Goal: Task Accomplishment & Management: Use online tool/utility

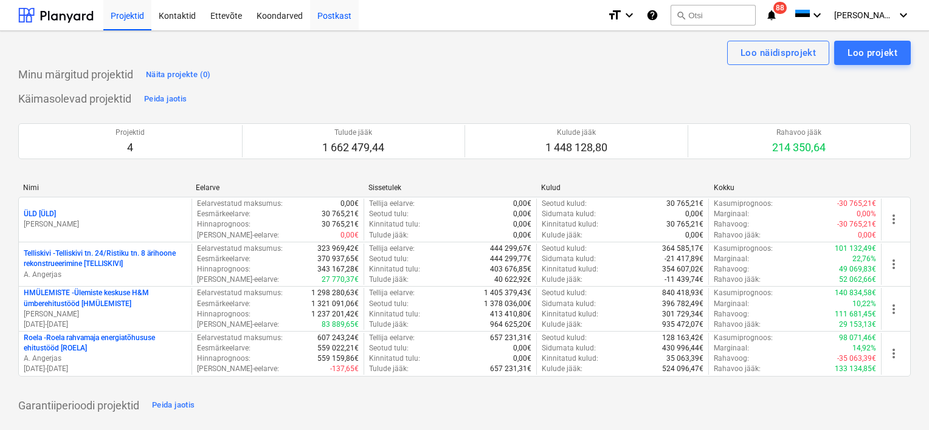
click at [334, 13] on div "Postkast" at bounding box center [334, 14] width 49 height 31
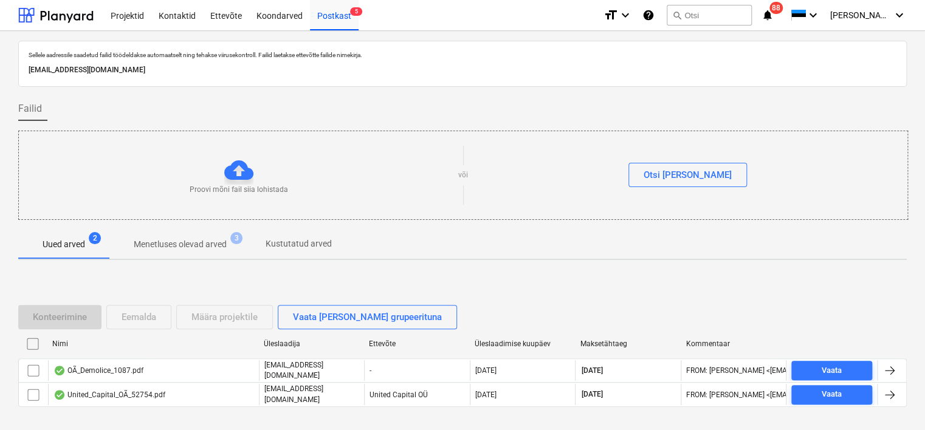
click at [204, 69] on p "[EMAIL_ADDRESS][DOMAIN_NAME]" at bounding box center [463, 70] width 868 height 13
copy p "[EMAIL_ADDRESS][DOMAIN_NAME]"
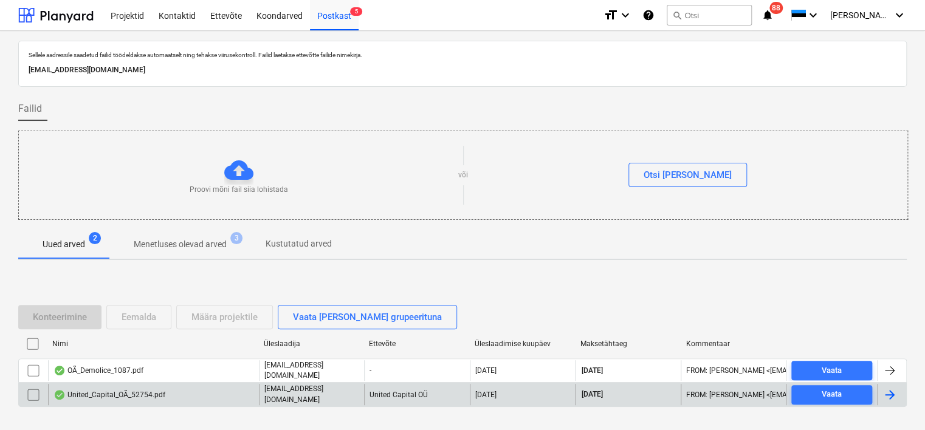
click at [160, 390] on div "United_Capital_OÃ_52754.pdf" at bounding box center [109, 395] width 112 height 10
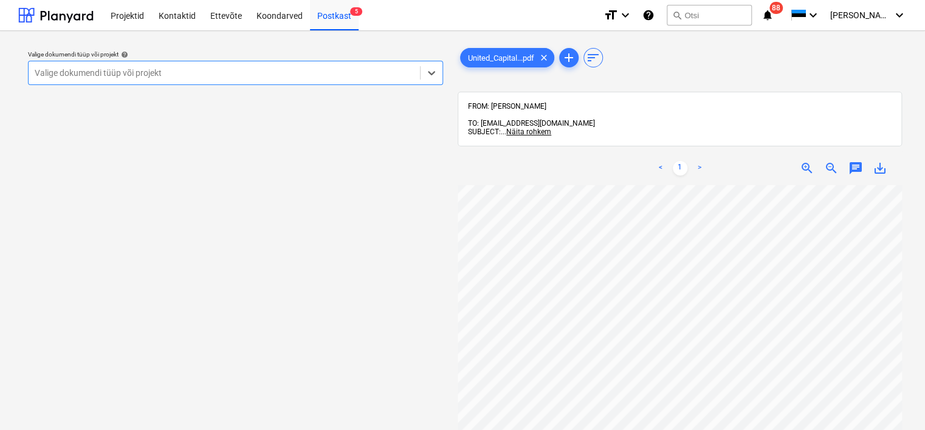
scroll to position [63, 0]
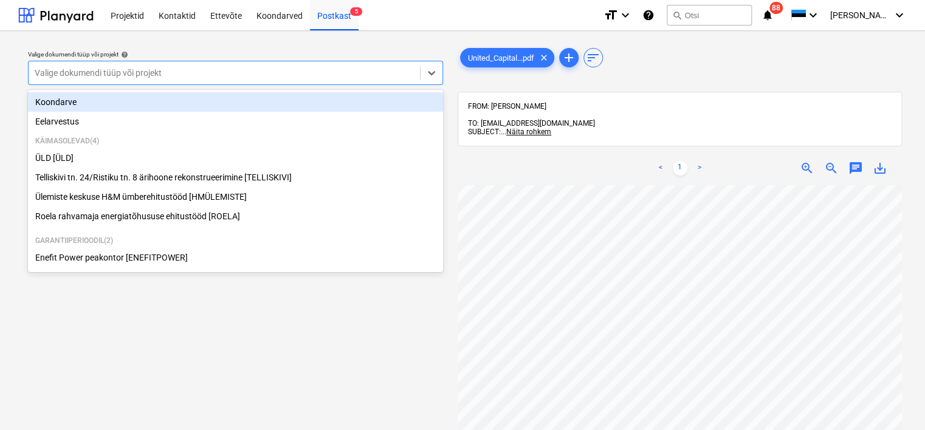
click at [241, 73] on div at bounding box center [224, 73] width 379 height 12
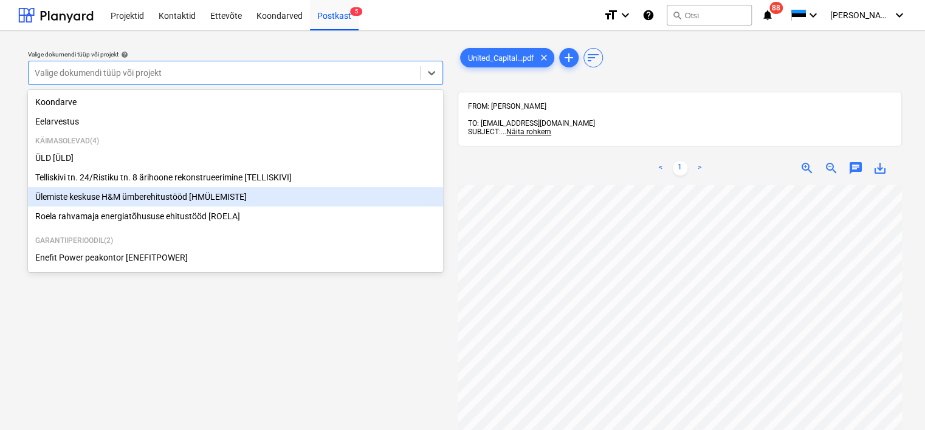
click at [170, 204] on div "Ülemiste keskuse H&M ümberehitustööd [HMÜLEMISTE]" at bounding box center [235, 196] width 415 height 19
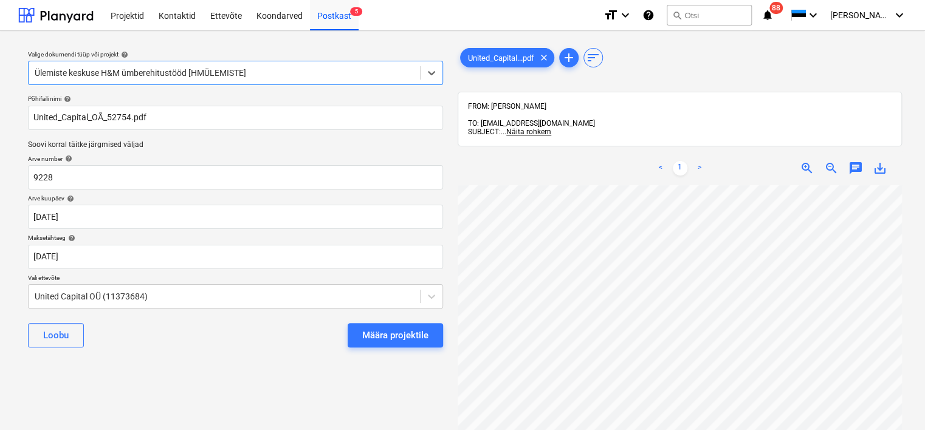
scroll to position [0, 105]
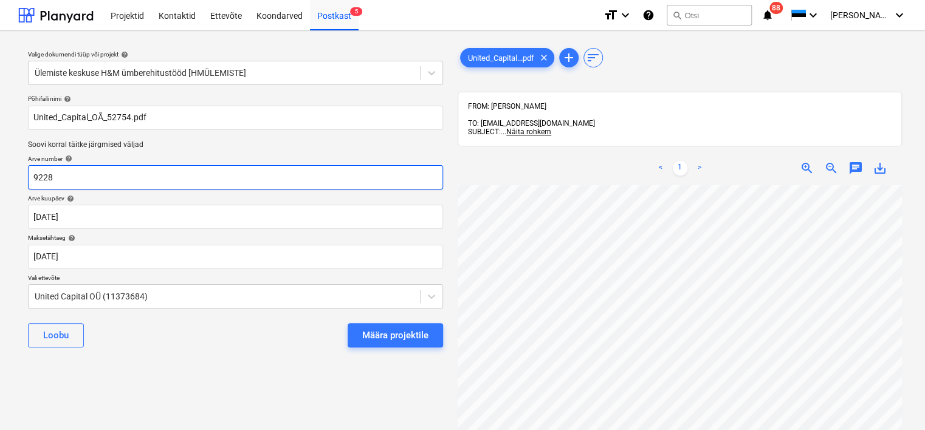
click at [116, 176] on input "9228" at bounding box center [235, 177] width 415 height 24
type input "52754"
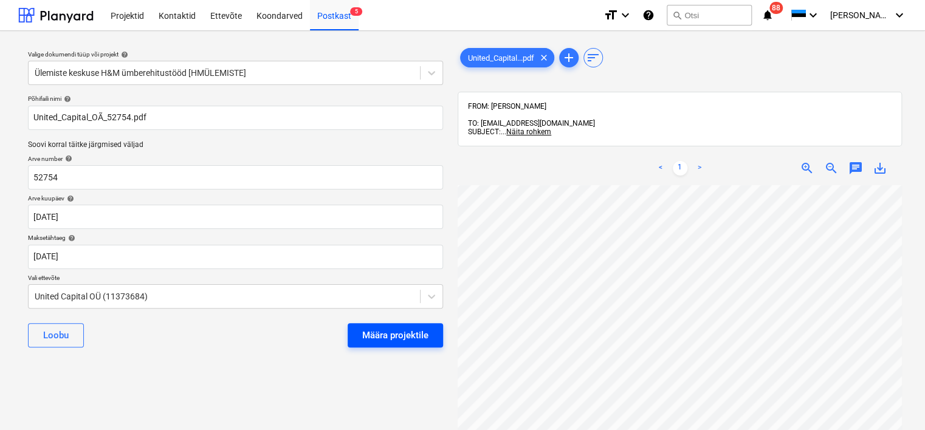
click at [405, 332] on div "Määra projektile" at bounding box center [395, 336] width 66 height 16
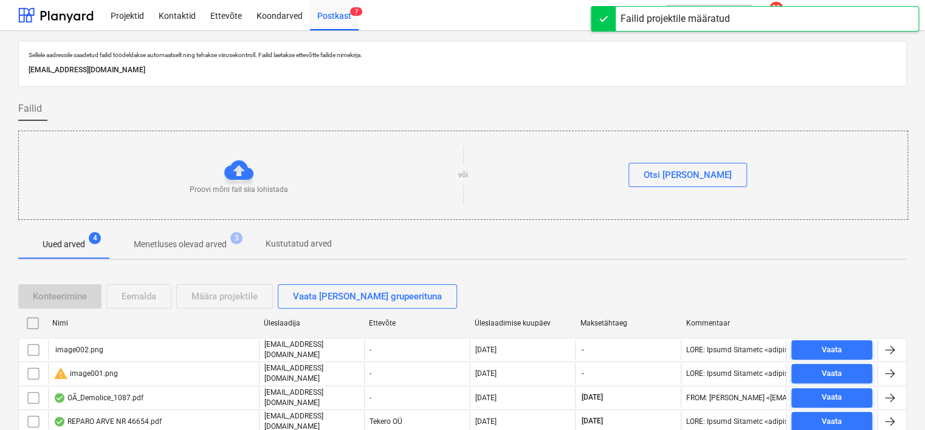
scroll to position [40, 0]
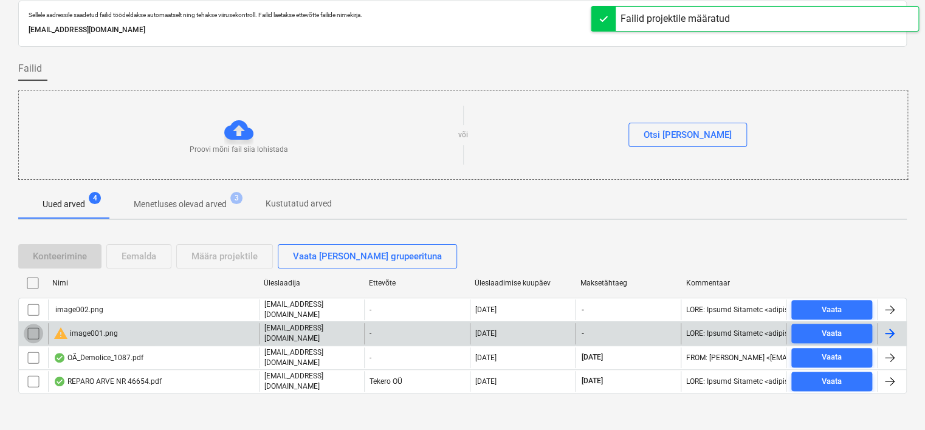
click at [28, 328] on input "checkbox" at bounding box center [33, 333] width 19 height 19
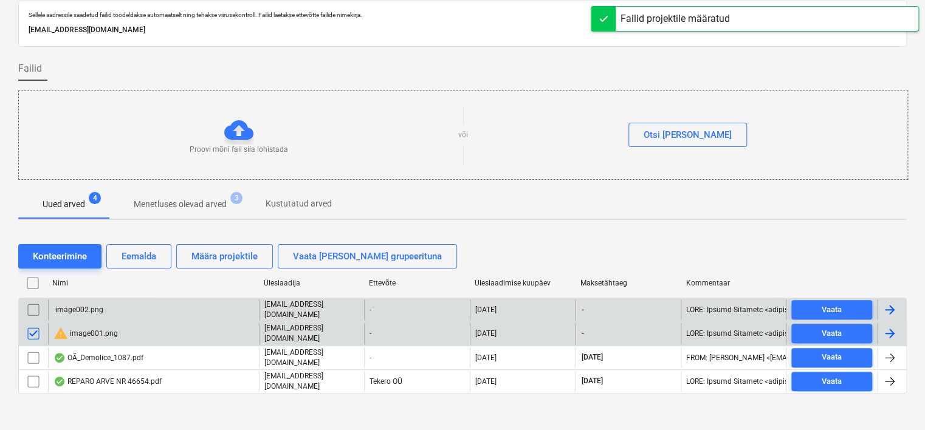
click at [32, 309] on input "checkbox" at bounding box center [33, 309] width 19 height 19
click at [151, 244] on button "Eemalda" at bounding box center [138, 256] width 65 height 24
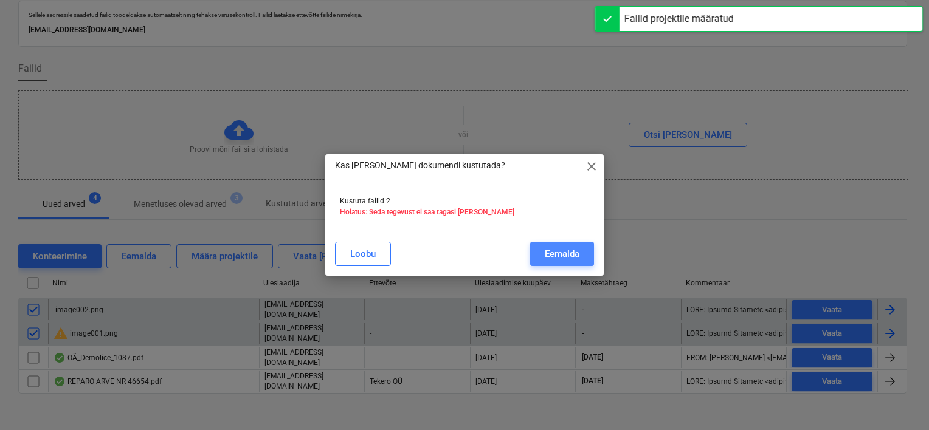
click at [579, 248] on button "Eemalda" at bounding box center [562, 254] width 64 height 24
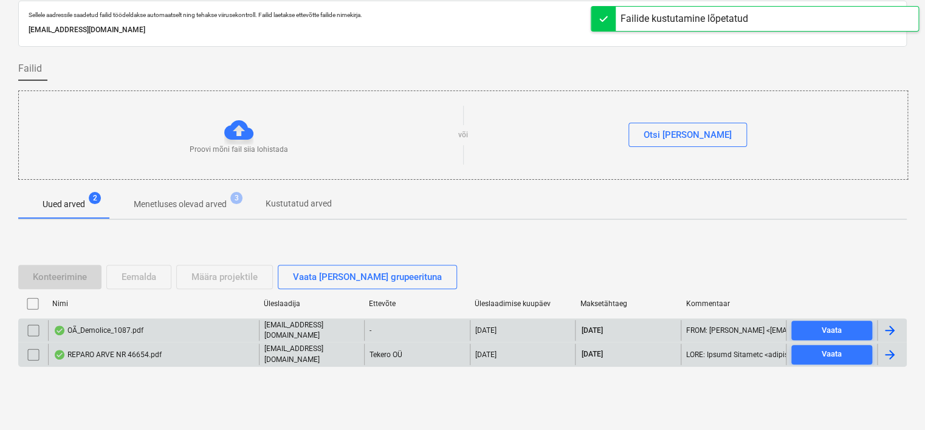
click at [139, 328] on div "OÃ_Demolice_1087.pdf" at bounding box center [98, 331] width 90 height 10
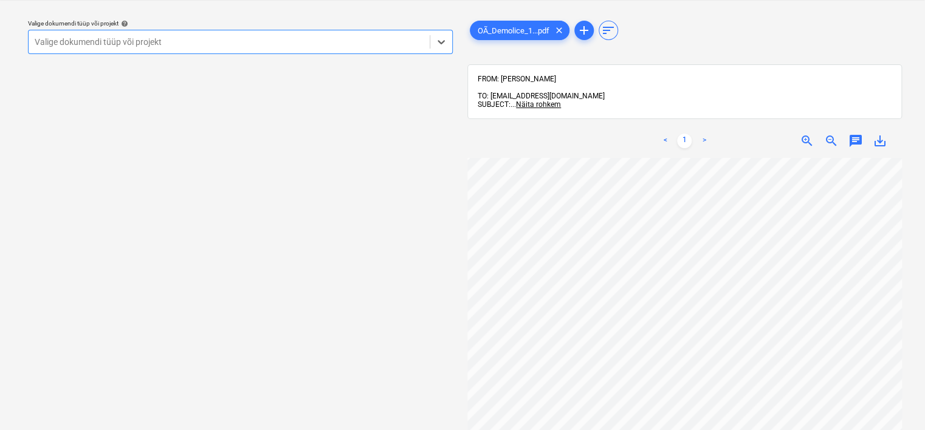
scroll to position [192, 0]
click at [262, 49] on div "Valige dokumendi tüüp või projekt" at bounding box center [229, 41] width 401 height 17
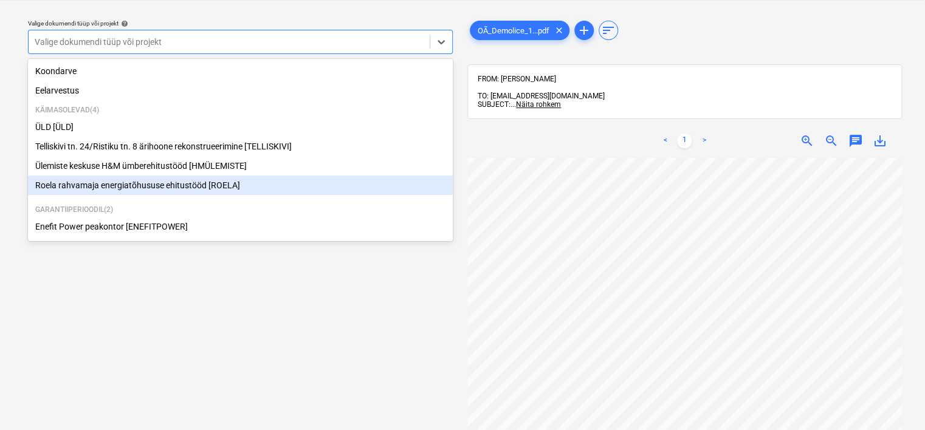
click at [170, 190] on div "Roela rahvamaja energiatõhususe ehitustööd [ROELA]" at bounding box center [240, 185] width 425 height 19
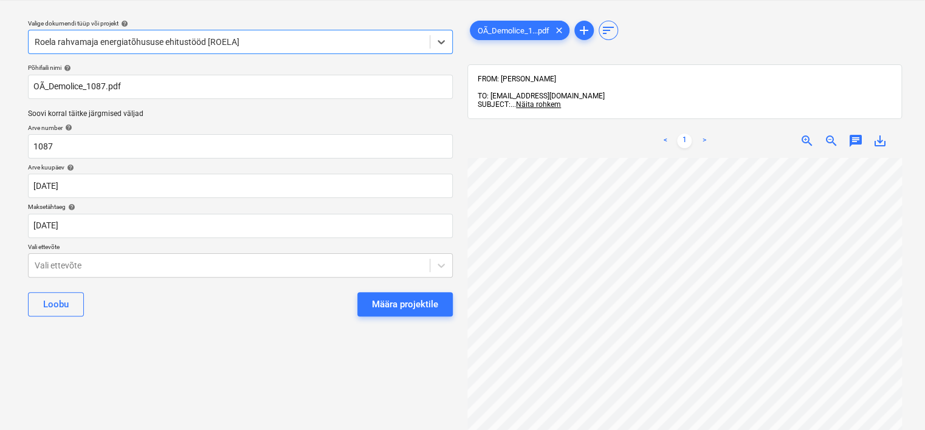
scroll to position [0, 114]
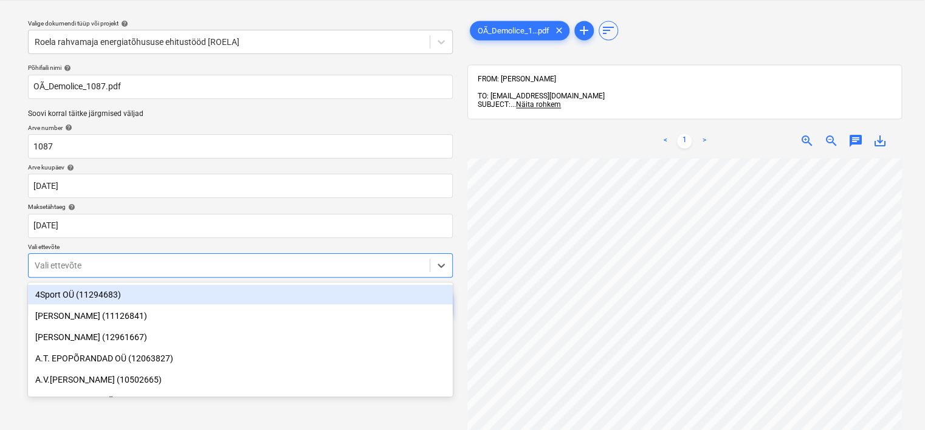
click at [342, 262] on body "Projektid Kontaktid Ettevõte Koondarved Postkast 5 format_size keyboard_arrow_d…" at bounding box center [462, 184] width 925 height 430
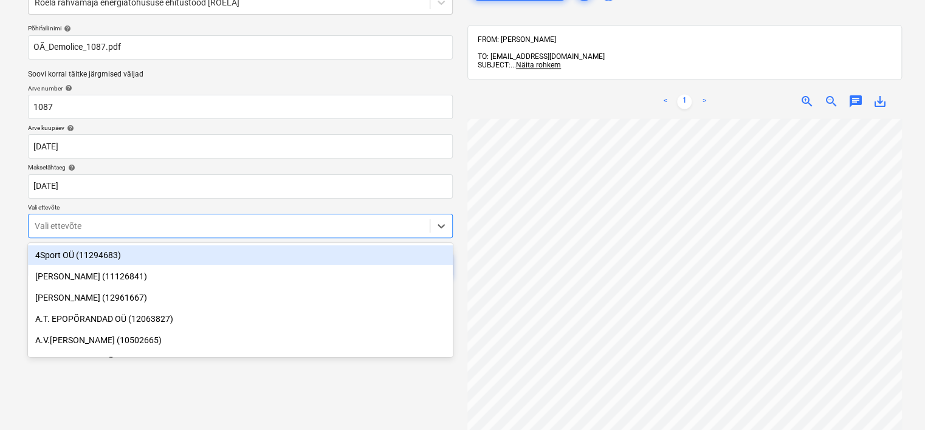
scroll to position [73, 0]
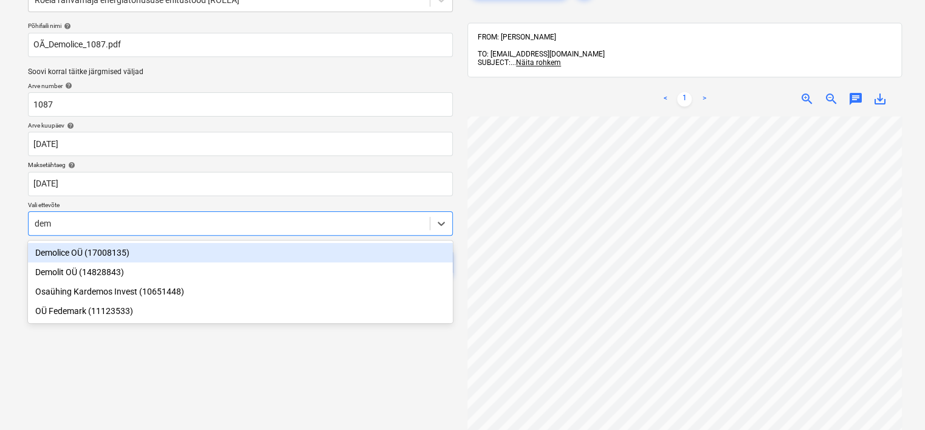
type input "demo"
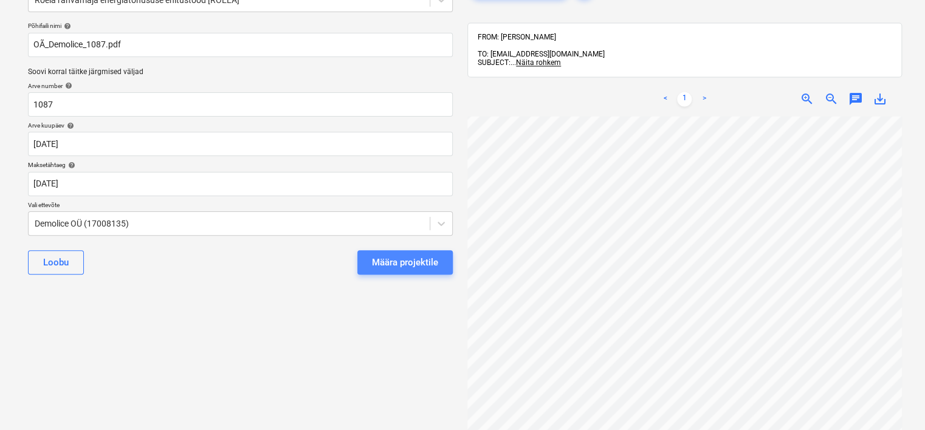
click at [414, 261] on div "Määra projektile" at bounding box center [405, 263] width 66 height 16
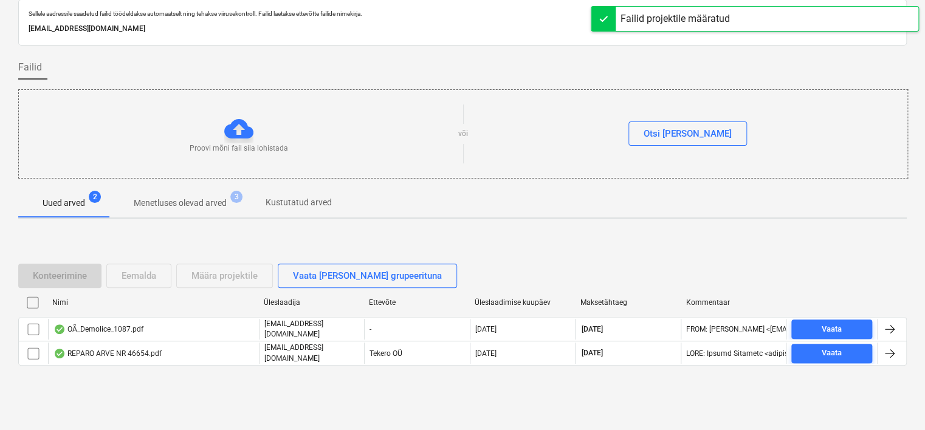
scroll to position [40, 0]
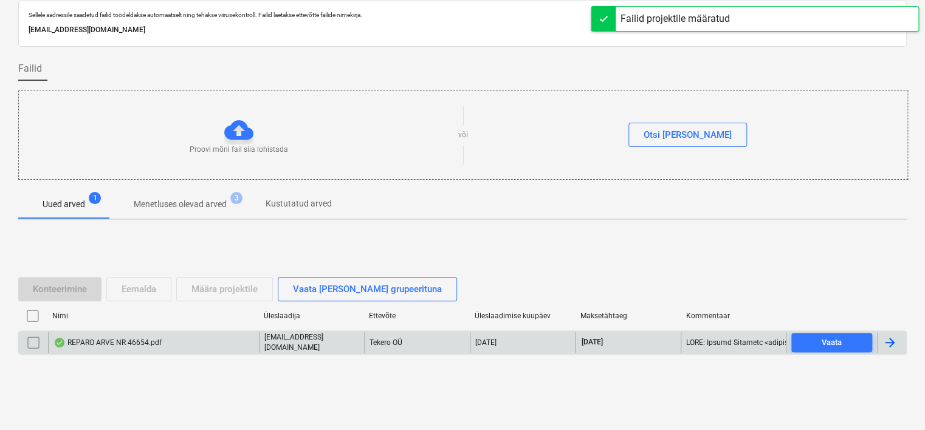
click at [167, 337] on div "REPARO ARVE NR 46654.pdf" at bounding box center [153, 342] width 211 height 21
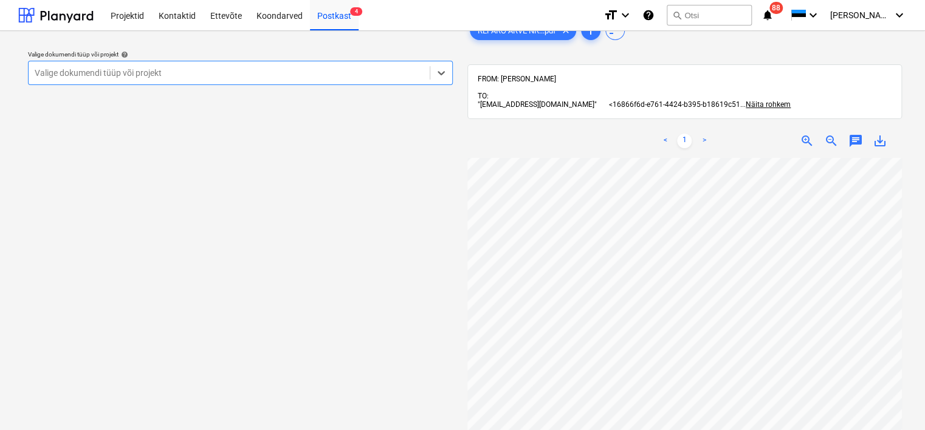
scroll to position [0, 105]
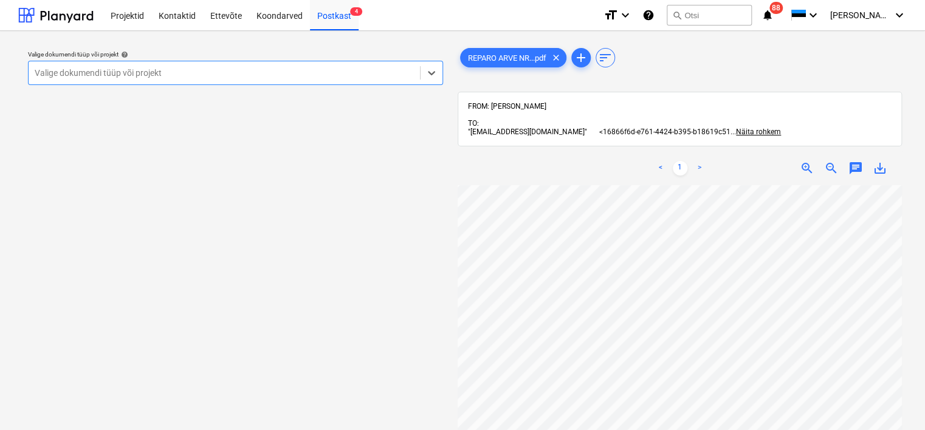
click at [316, 72] on div at bounding box center [224, 73] width 379 height 12
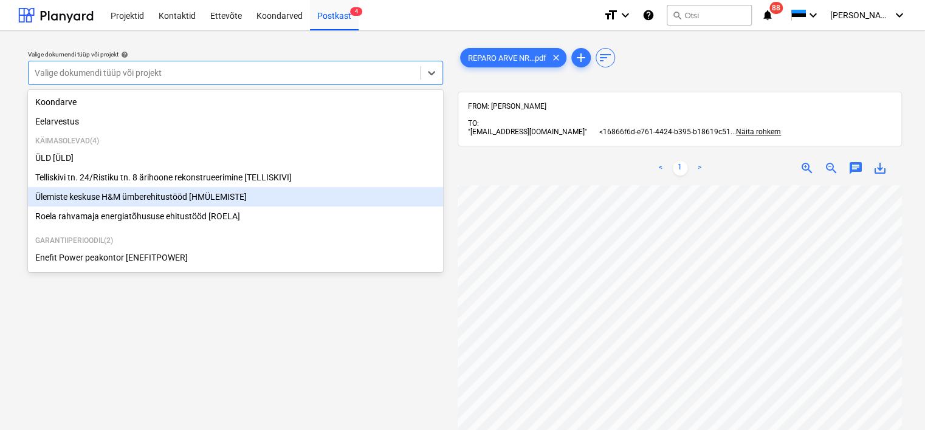
click at [183, 201] on div "Ülemiste keskuse H&M ümberehitustööd [HMÜLEMISTE]" at bounding box center [235, 196] width 415 height 19
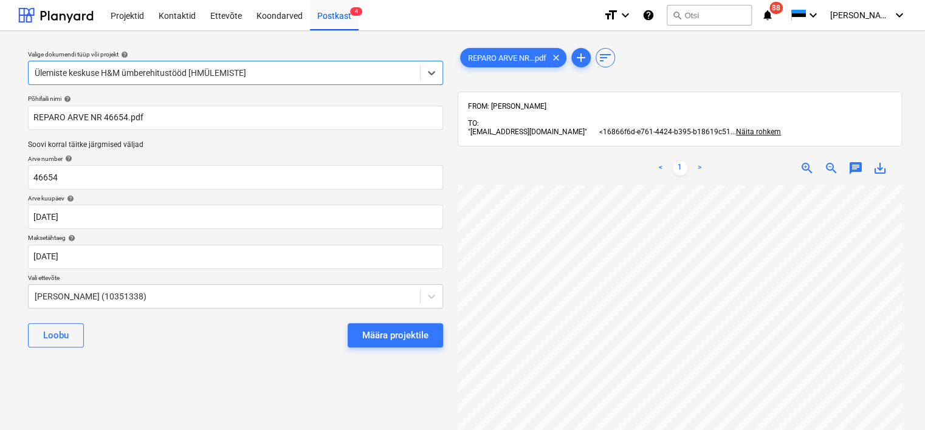
scroll to position [158, 0]
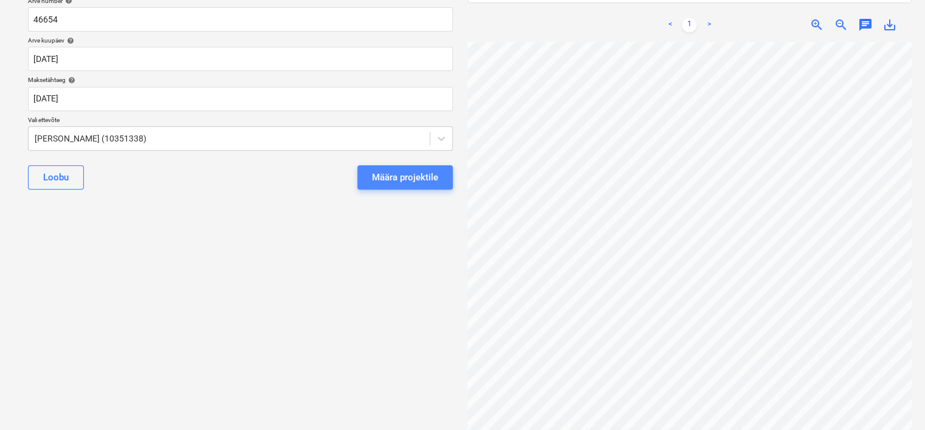
click at [379, 182] on div "Määra projektile" at bounding box center [405, 178] width 66 height 16
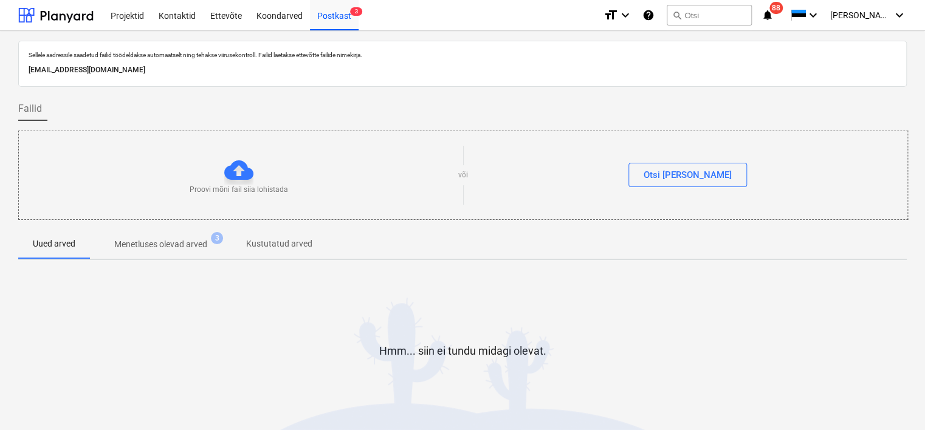
click at [212, 67] on p "[EMAIL_ADDRESS][DOMAIN_NAME]" at bounding box center [463, 70] width 868 height 13
click at [282, 19] on div "Koondarved" at bounding box center [279, 14] width 61 height 31
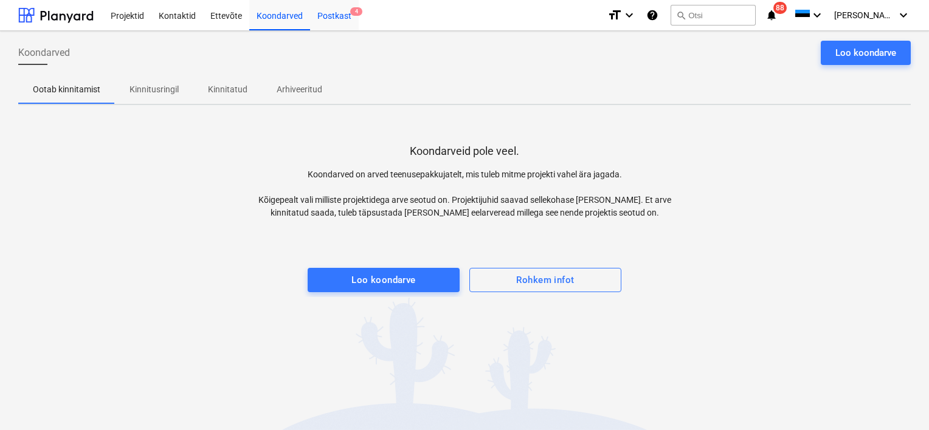
click at [333, 19] on div "Postkast 4" at bounding box center [334, 14] width 49 height 31
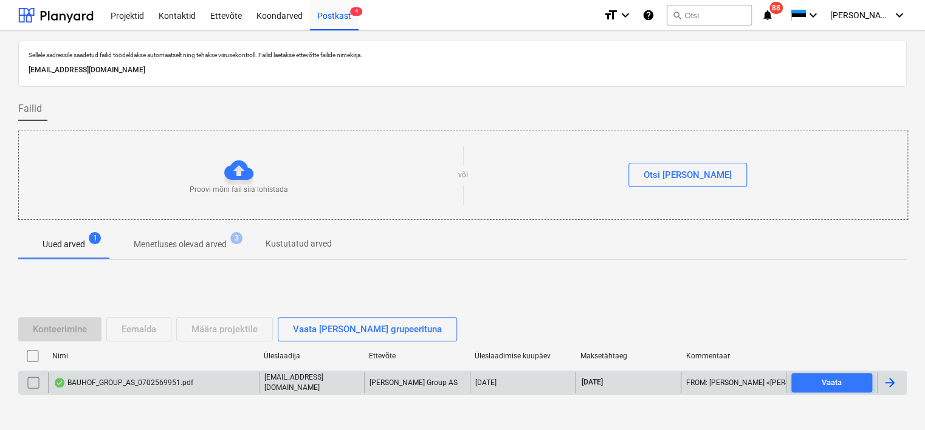
click at [144, 382] on div "BAUHOF_GROUP_AS_0702569951.pdf" at bounding box center [123, 383] width 140 height 10
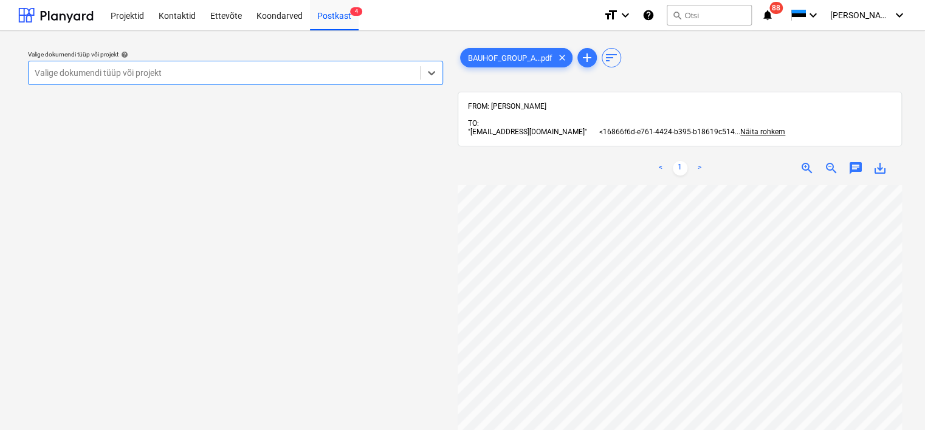
scroll to position [100, 94]
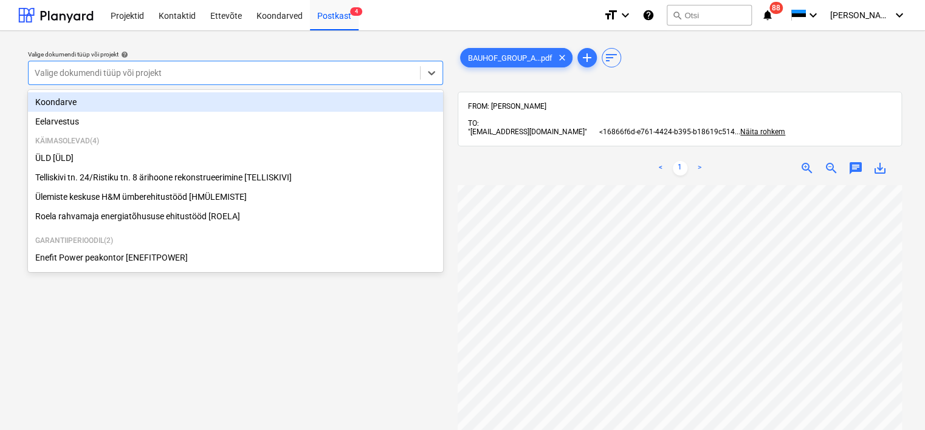
click at [165, 78] on div at bounding box center [224, 73] width 379 height 12
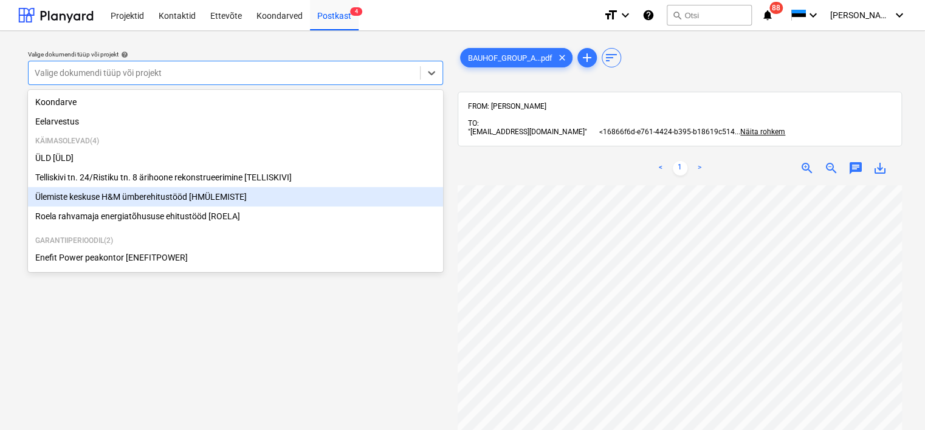
click at [117, 199] on div "Ülemiste keskuse H&M ümberehitustööd [HMÜLEMISTE]" at bounding box center [235, 196] width 415 height 19
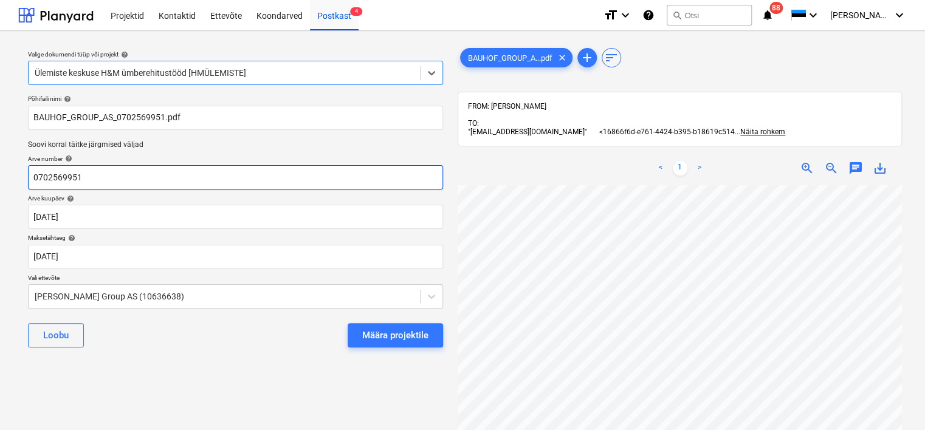
scroll to position [0, 52]
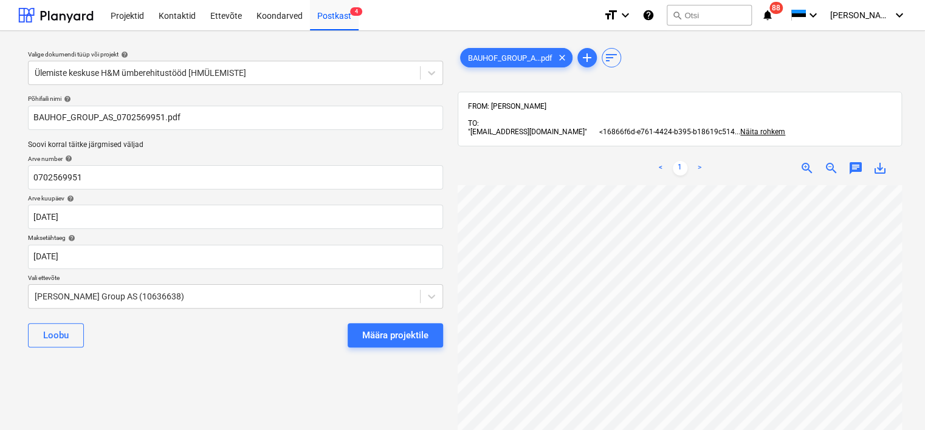
click at [414, 348] on div "[PERSON_NAME] projektile" at bounding box center [235, 336] width 415 height 44
click at [399, 335] on div "Määra projektile" at bounding box center [395, 336] width 66 height 16
